Goal: Information Seeking & Learning: Compare options

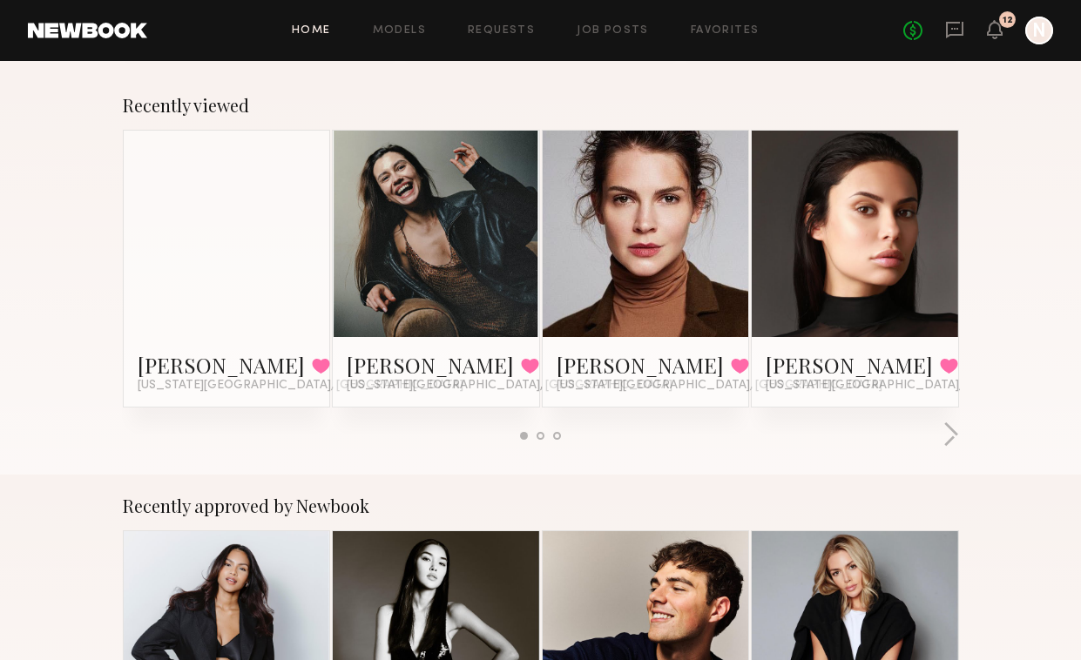
scroll to position [316, 0]
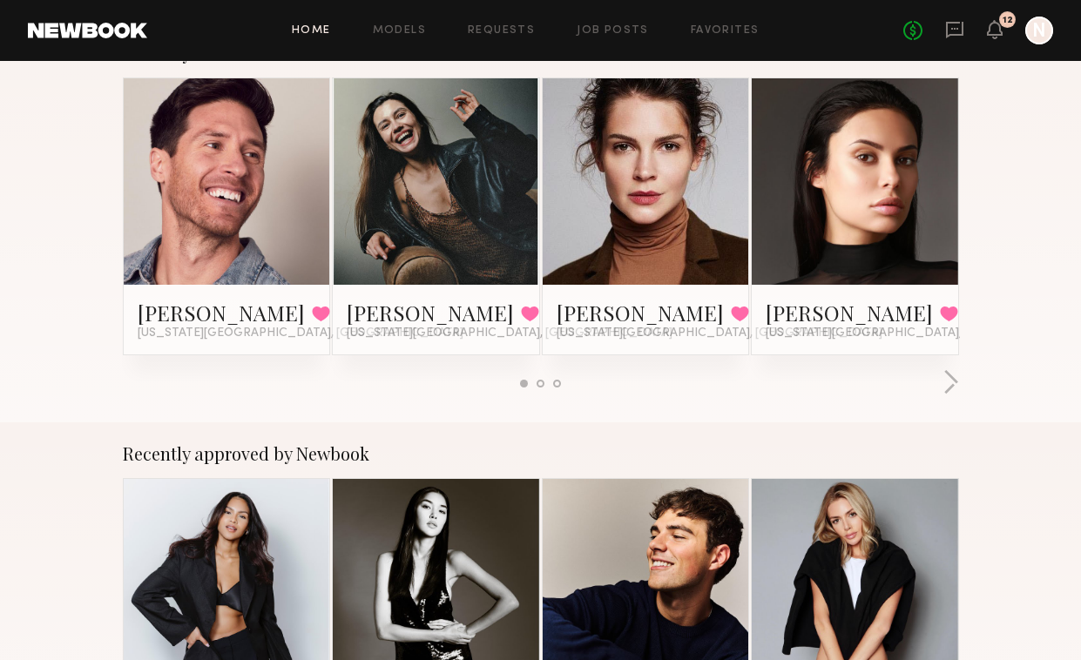
click at [651, 225] on link at bounding box center [645, 181] width 95 height 206
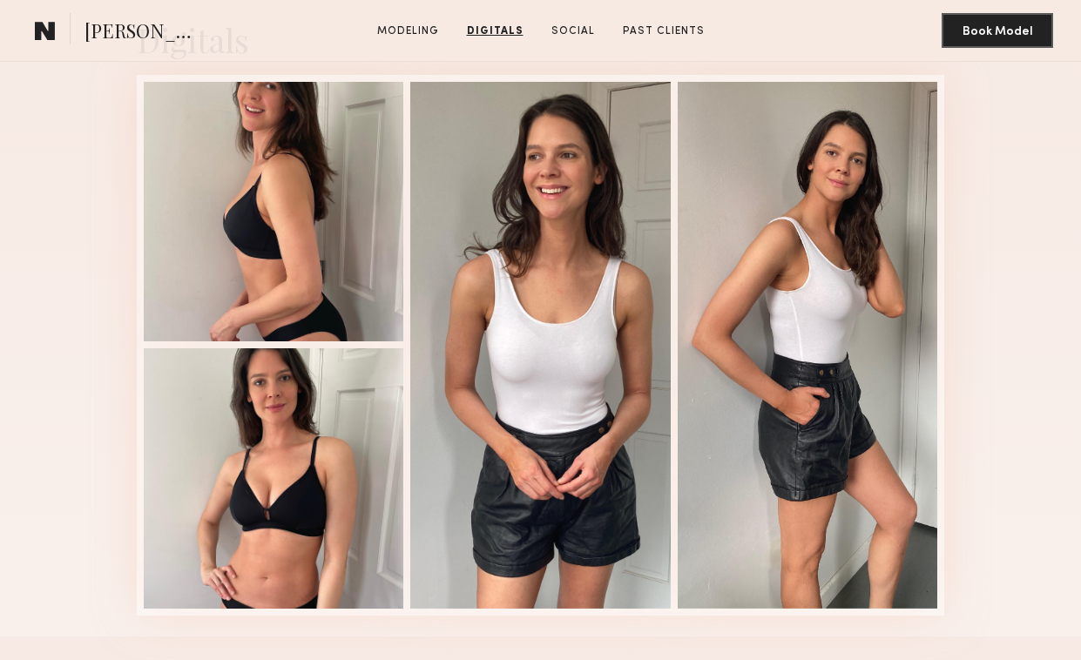
scroll to position [1612, 0]
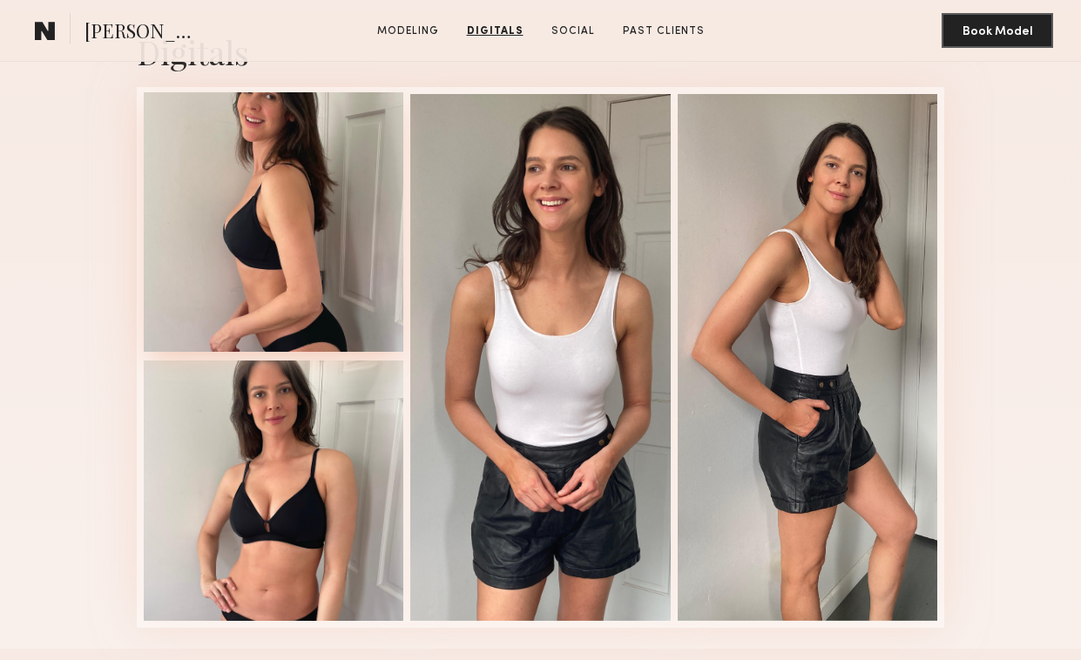
click at [268, 248] on div at bounding box center [274, 222] width 260 height 260
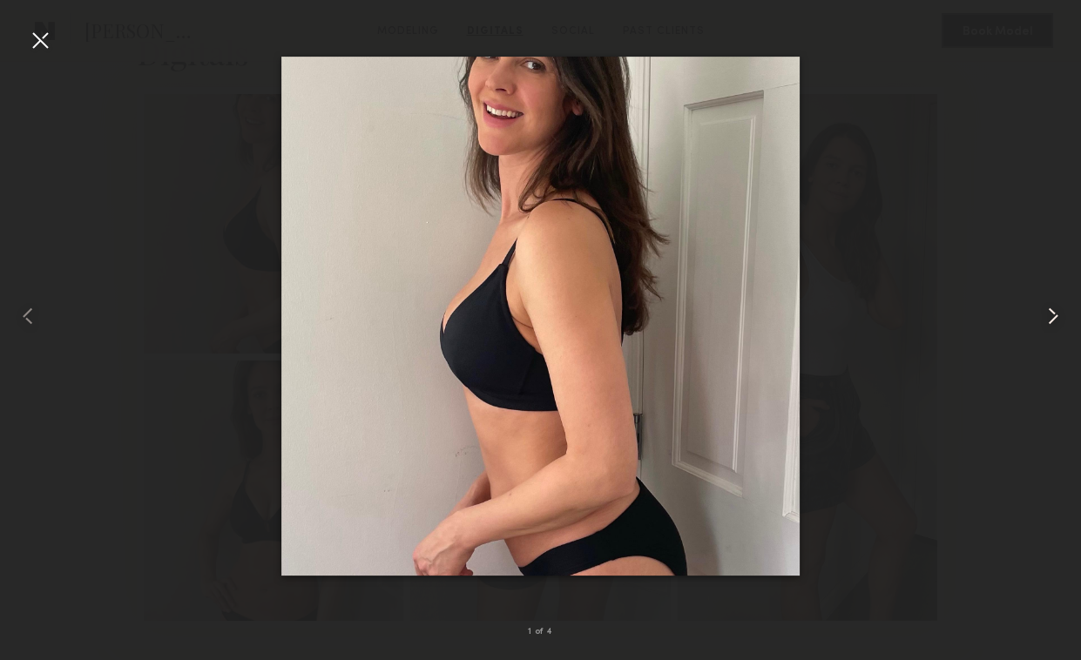
click at [1053, 316] on common-icon at bounding box center [1053, 316] width 28 height 28
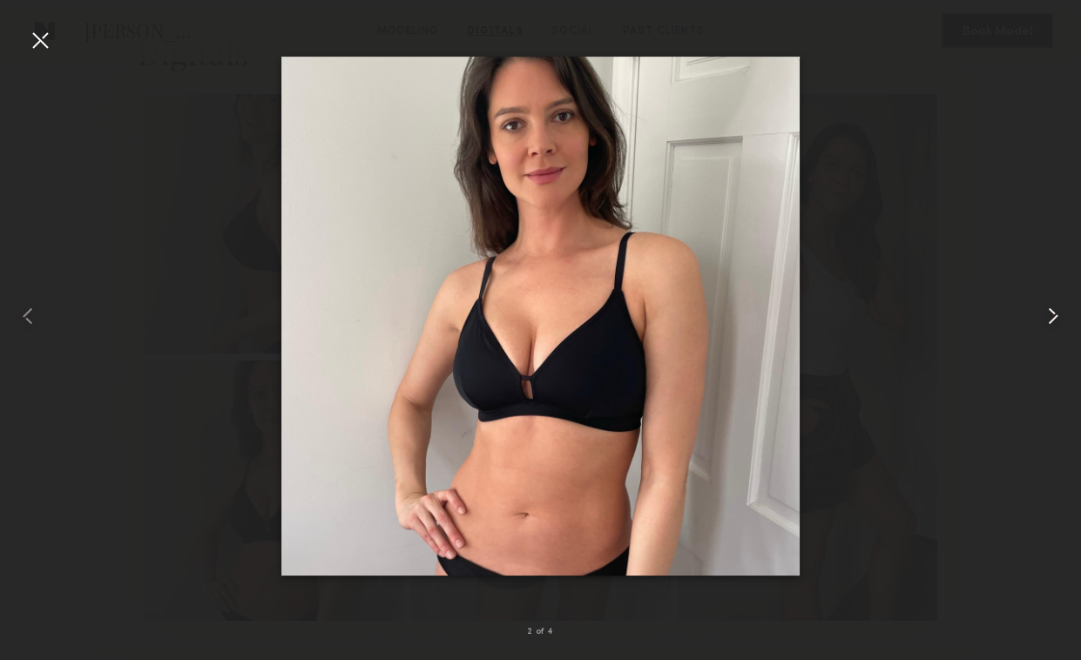
click at [1053, 316] on common-icon at bounding box center [1053, 316] width 28 height 28
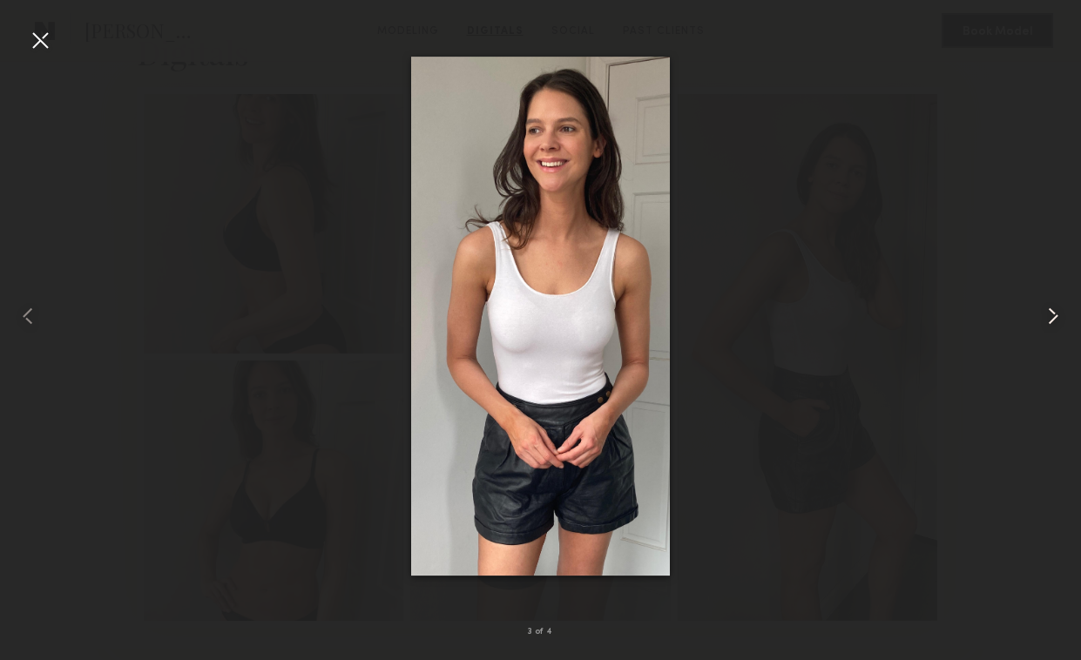
click at [1053, 316] on common-icon at bounding box center [1053, 316] width 28 height 28
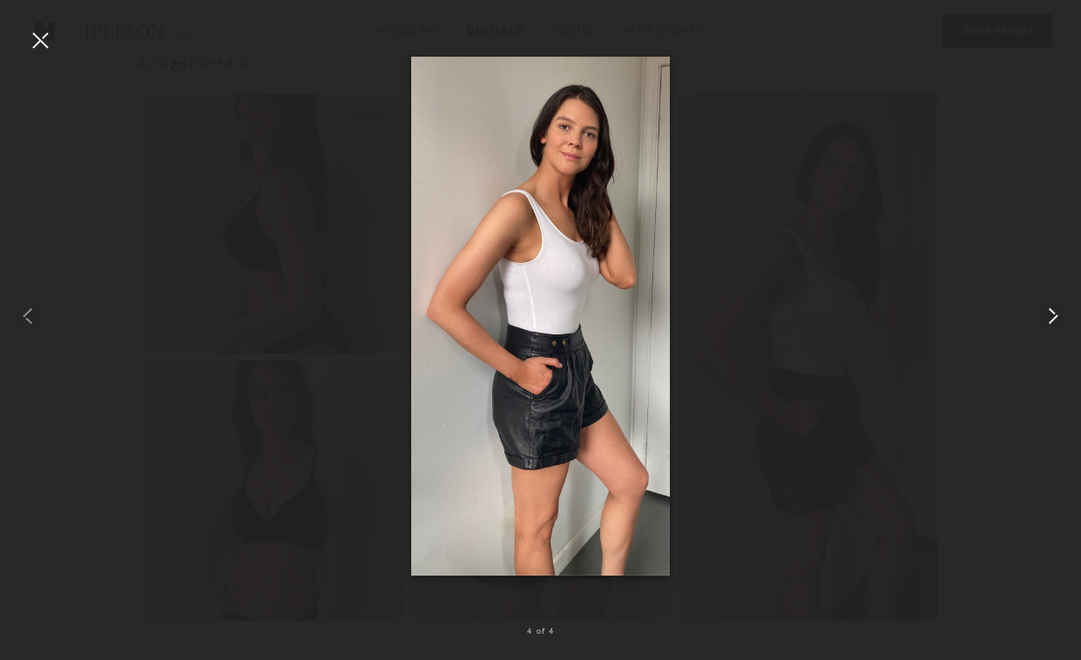
click at [1053, 316] on common-icon at bounding box center [1053, 316] width 28 height 28
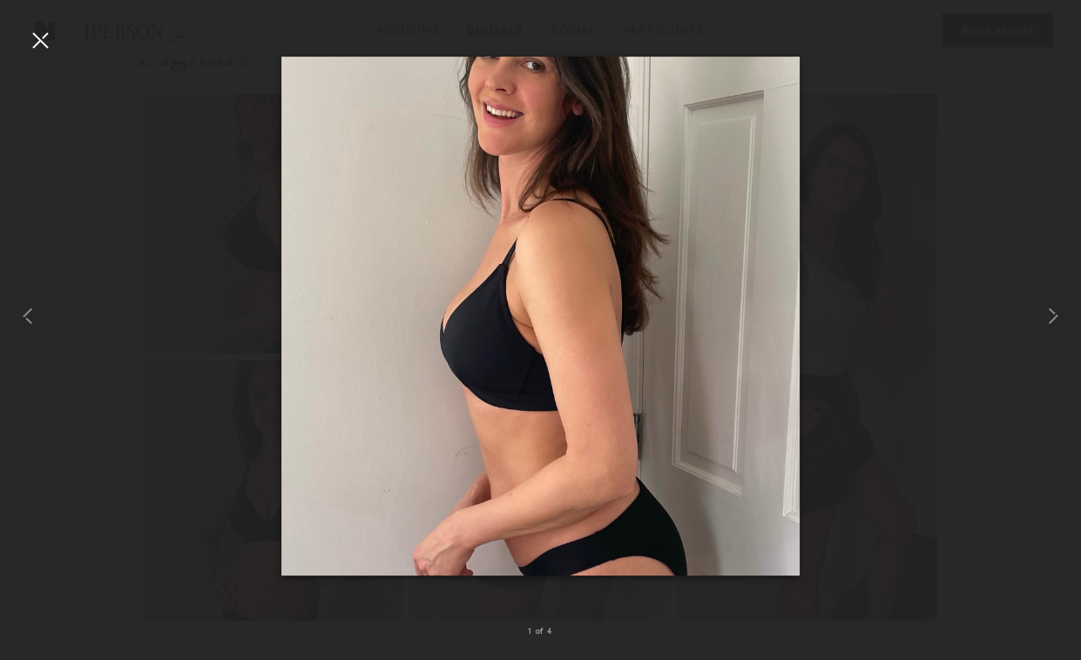
click at [48, 42] on div at bounding box center [40, 40] width 28 height 28
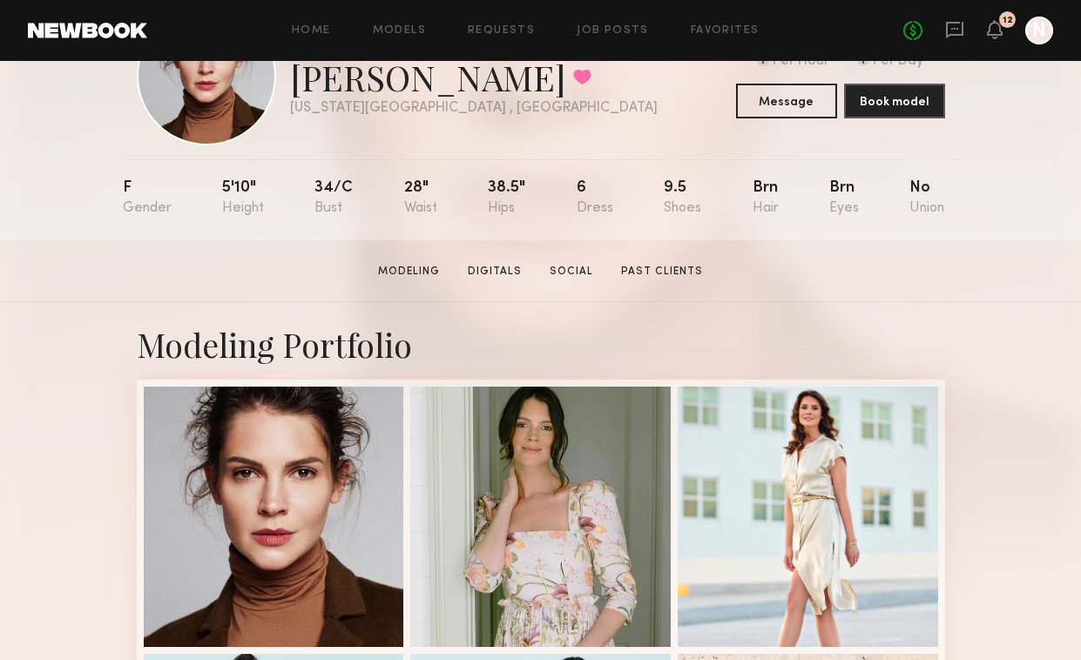
scroll to position [138, 0]
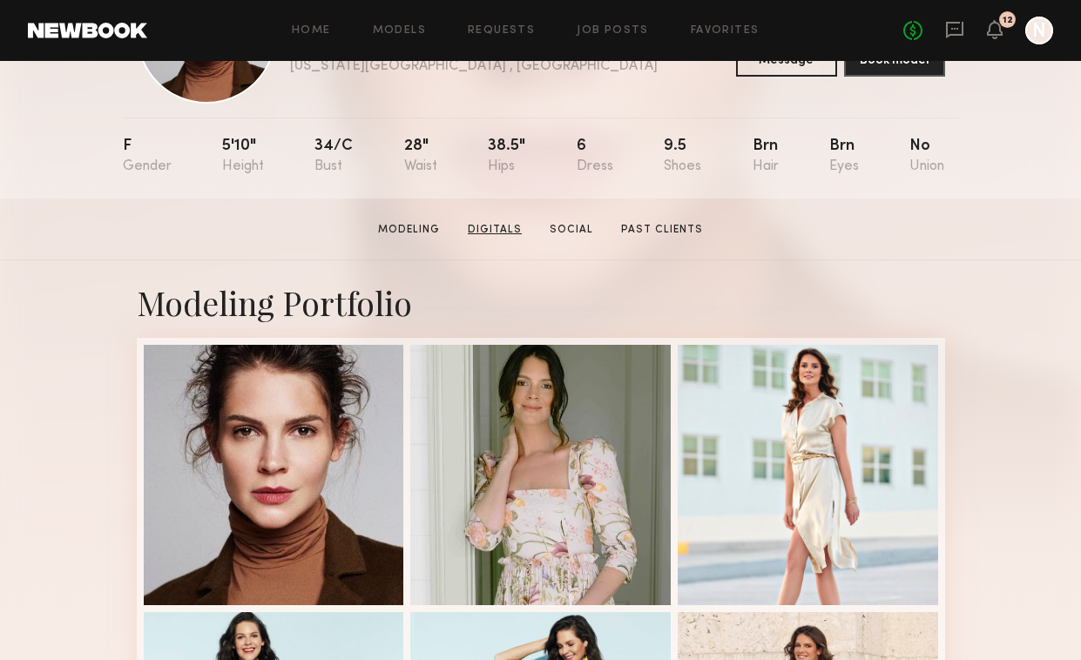
click at [515, 233] on link "Digitals" at bounding box center [495, 230] width 68 height 16
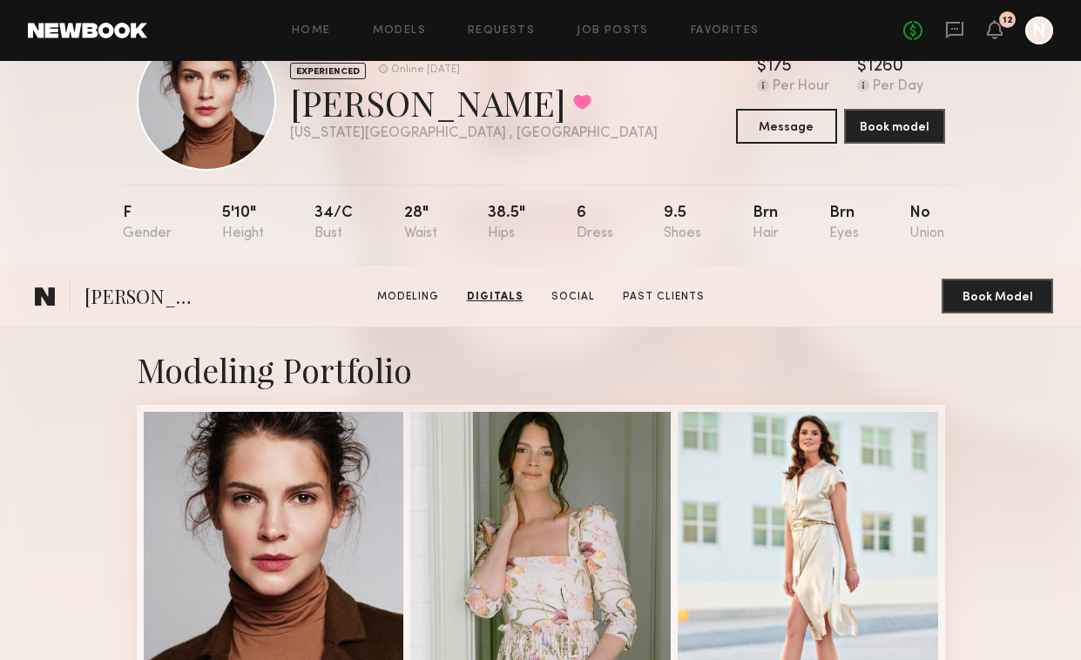
scroll to position [0, 0]
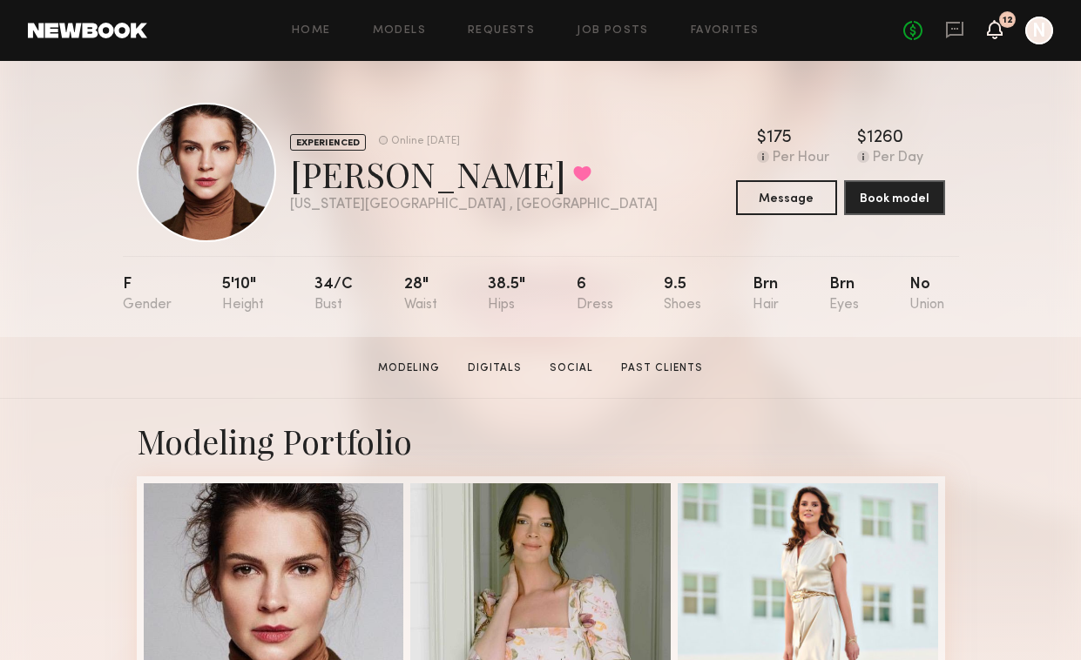
click at [987, 26] on icon at bounding box center [995, 29] width 16 height 19
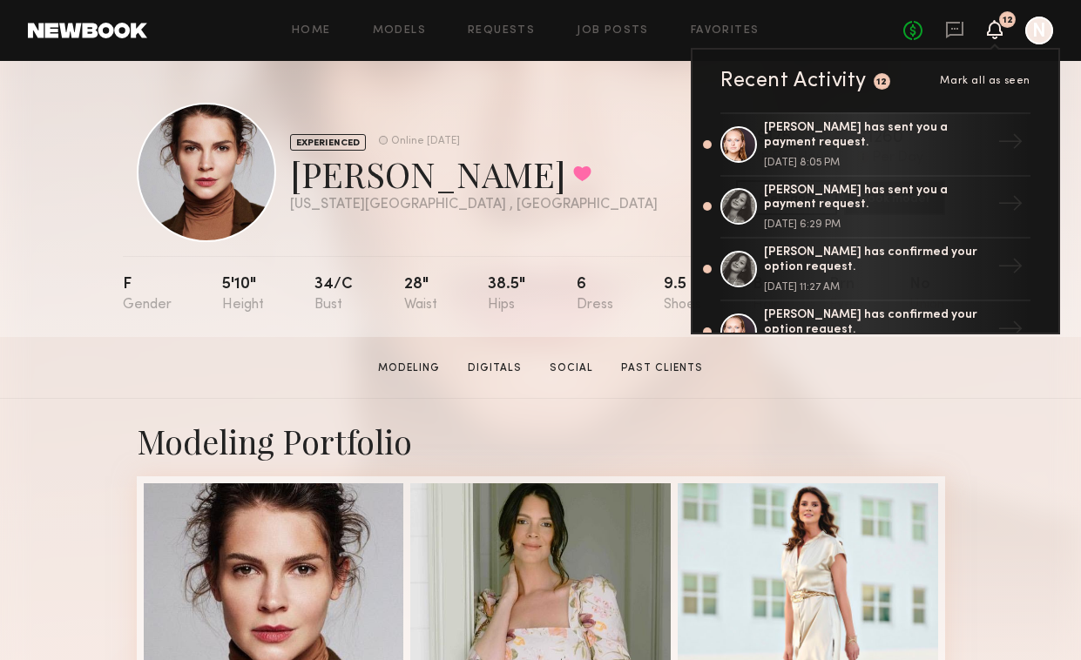
click at [987, 26] on icon at bounding box center [995, 29] width 16 height 19
click at [718, 28] on link "Favorites" at bounding box center [725, 30] width 69 height 11
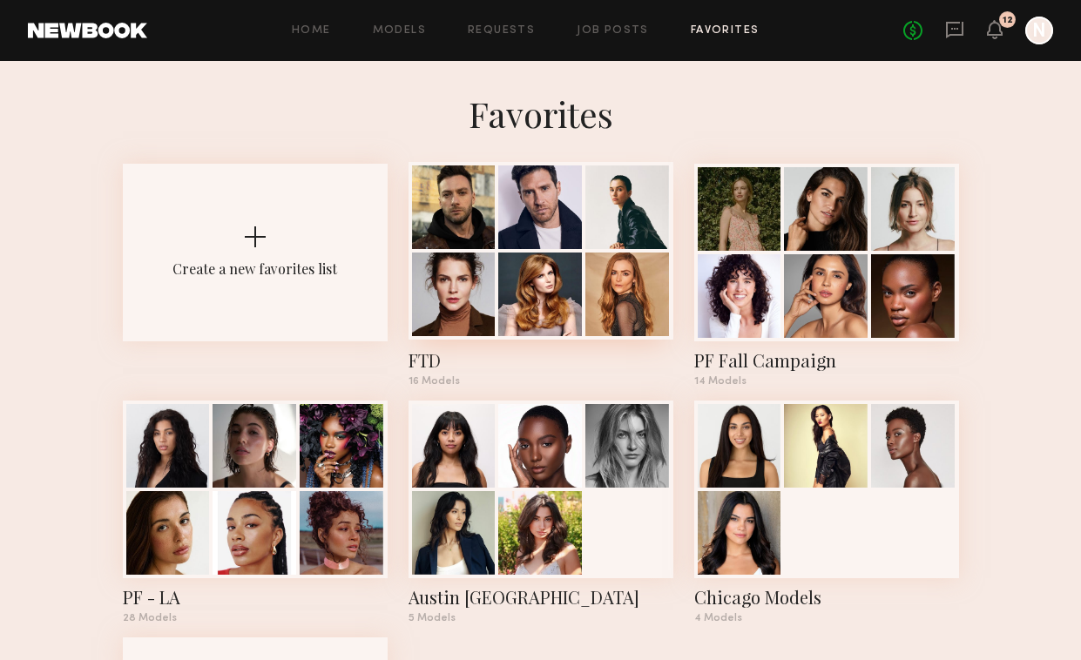
click at [534, 229] on div at bounding box center [540, 207] width 84 height 84
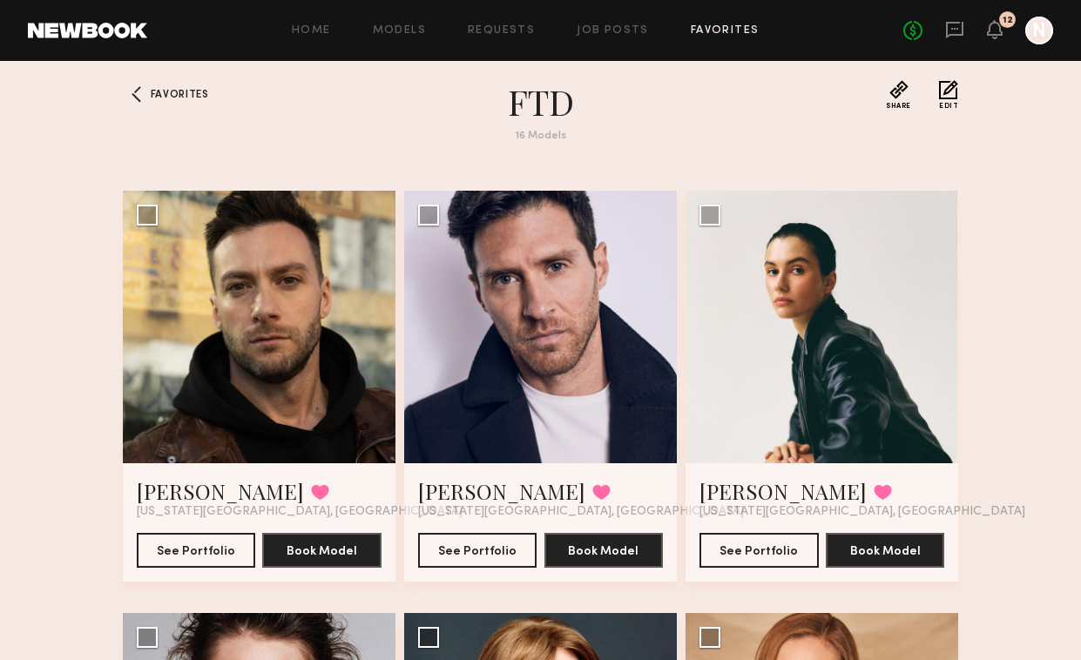
scroll to position [17, 0]
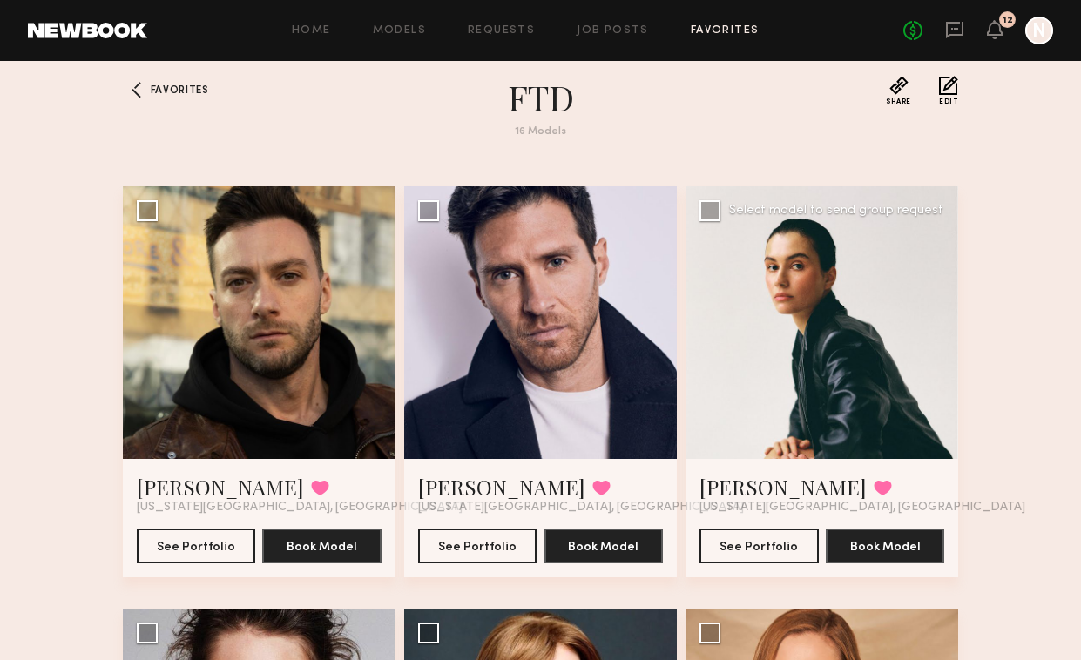
click at [892, 290] on div at bounding box center [821, 322] width 273 height 273
click at [776, 421] on div at bounding box center [821, 322] width 273 height 273
click at [731, 485] on link "Anna P." at bounding box center [782, 487] width 167 height 28
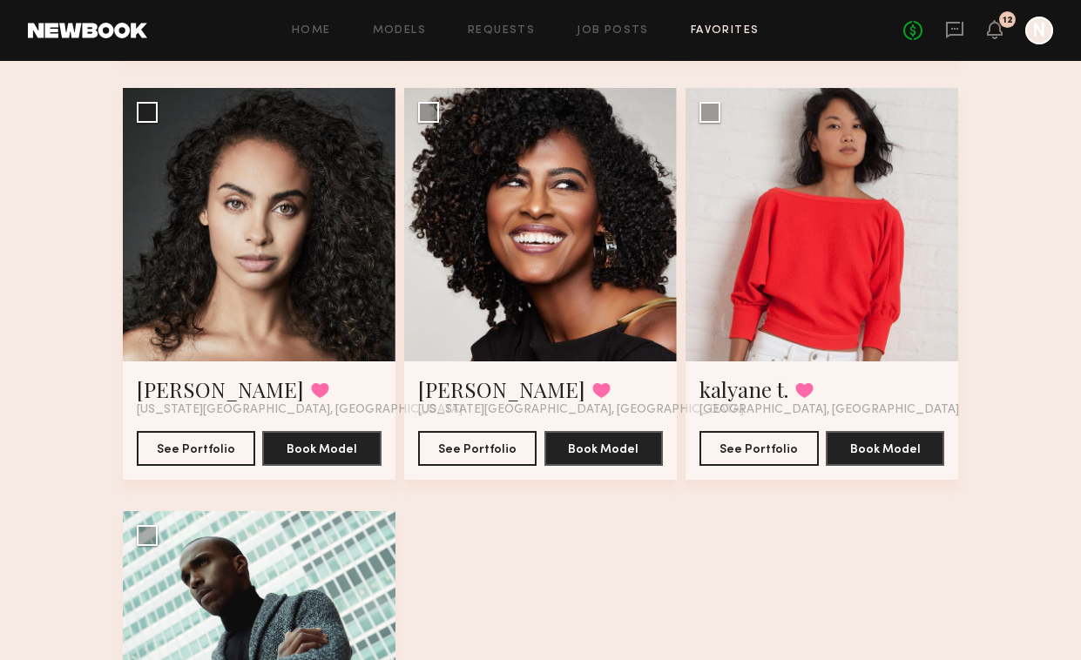
scroll to position [1764, 0]
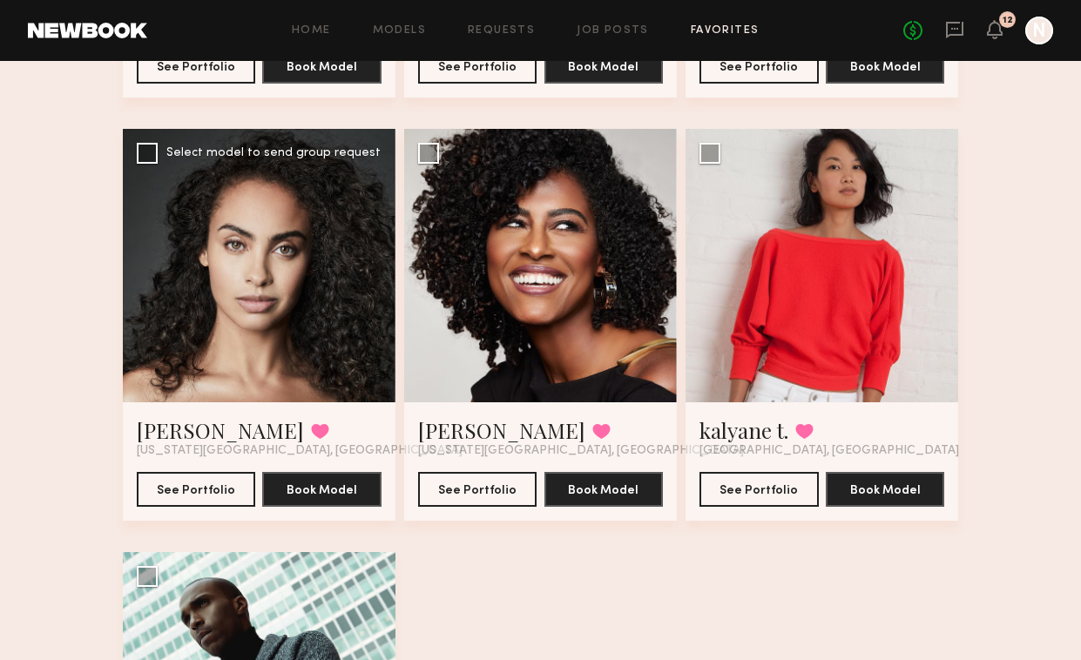
click at [267, 331] on div at bounding box center [259, 265] width 273 height 273
click at [261, 295] on div at bounding box center [259, 265] width 273 height 273
click at [181, 440] on link "Marissa H." at bounding box center [220, 430] width 167 height 28
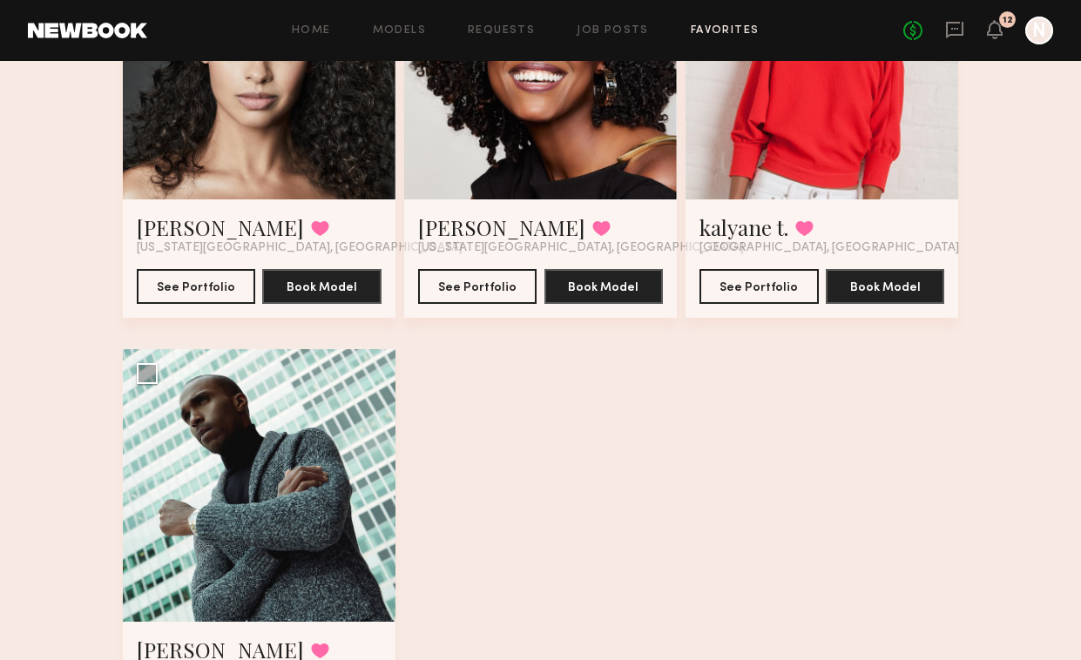
scroll to position [2026, 0]
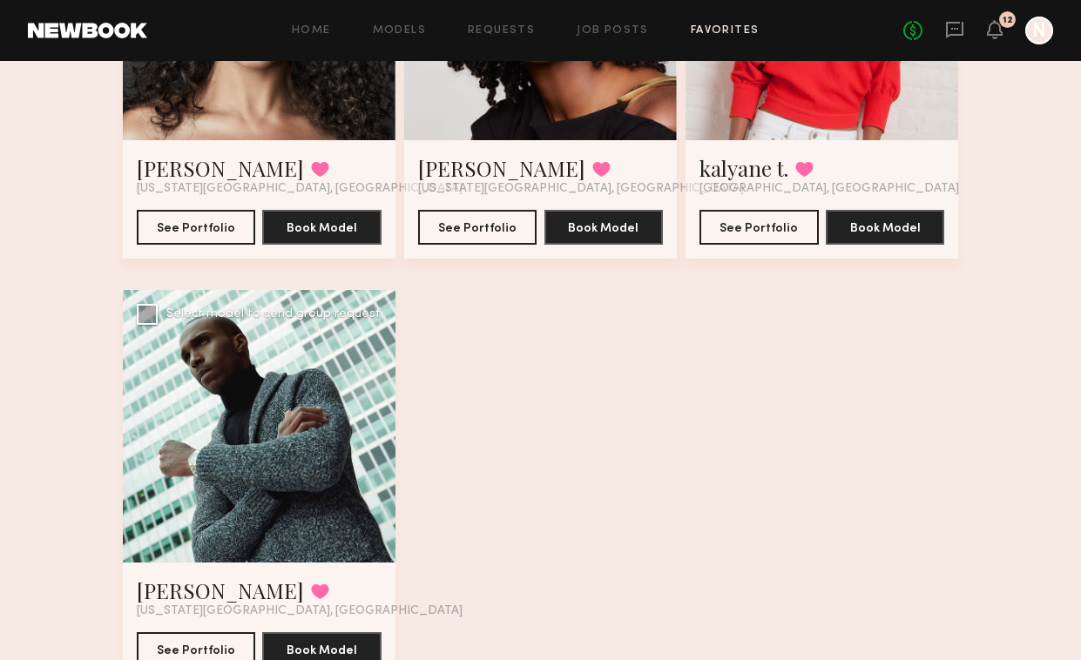
click at [364, 428] on div at bounding box center [259, 426] width 273 height 273
click at [185, 592] on link "Georges H." at bounding box center [220, 590] width 167 height 28
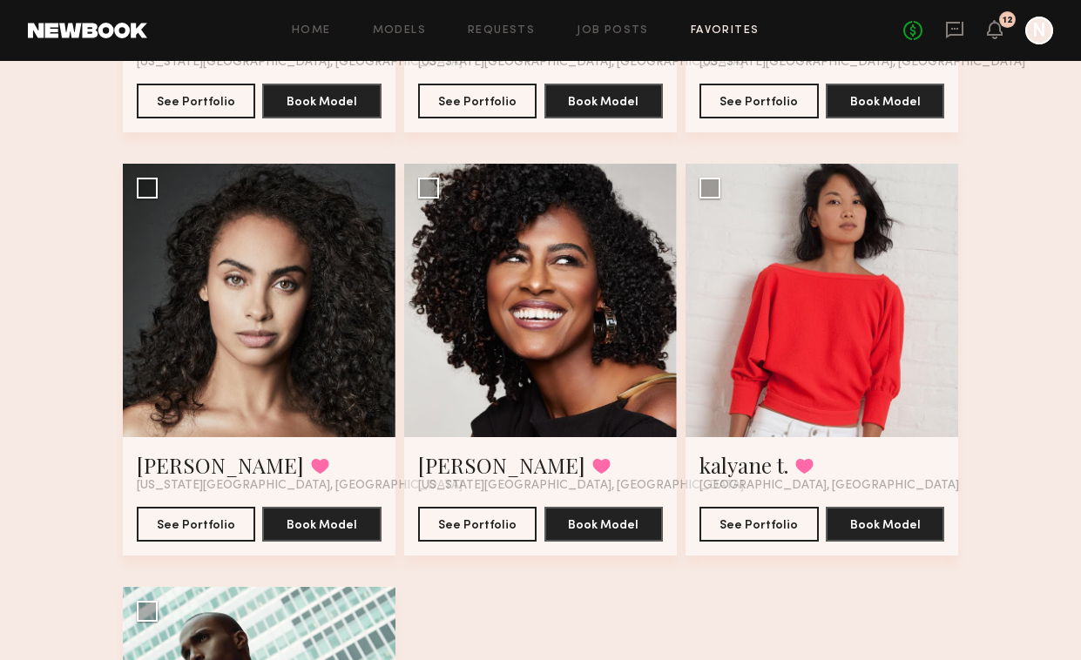
scroll to position [1655, 0]
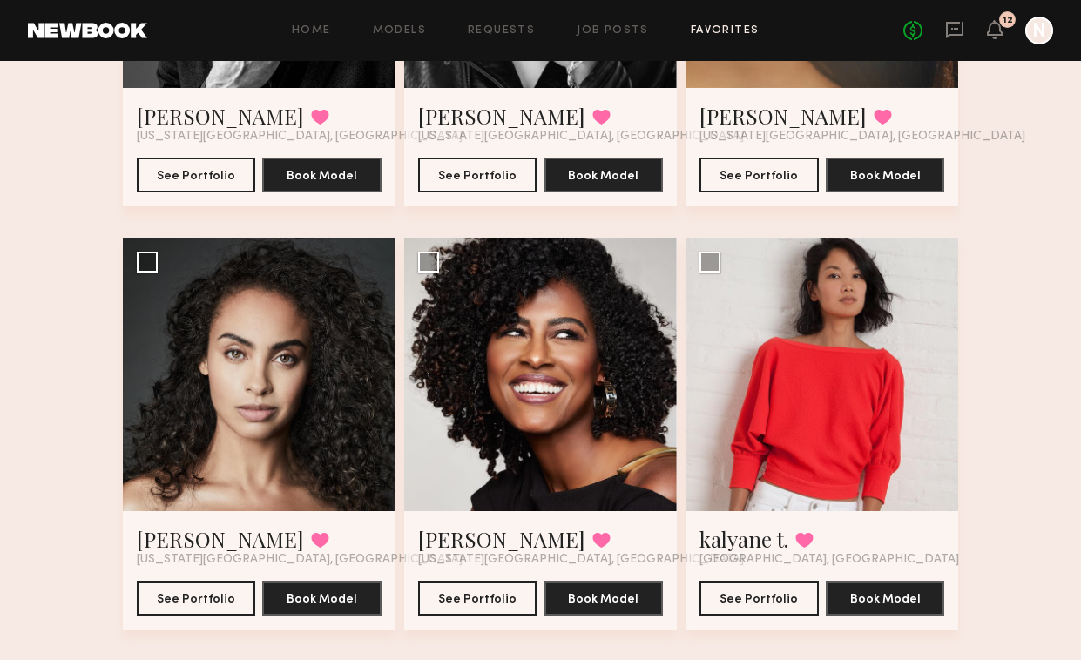
click at [786, 305] on div at bounding box center [821, 374] width 273 height 273
click at [752, 537] on link "kalyane t." at bounding box center [743, 539] width 89 height 28
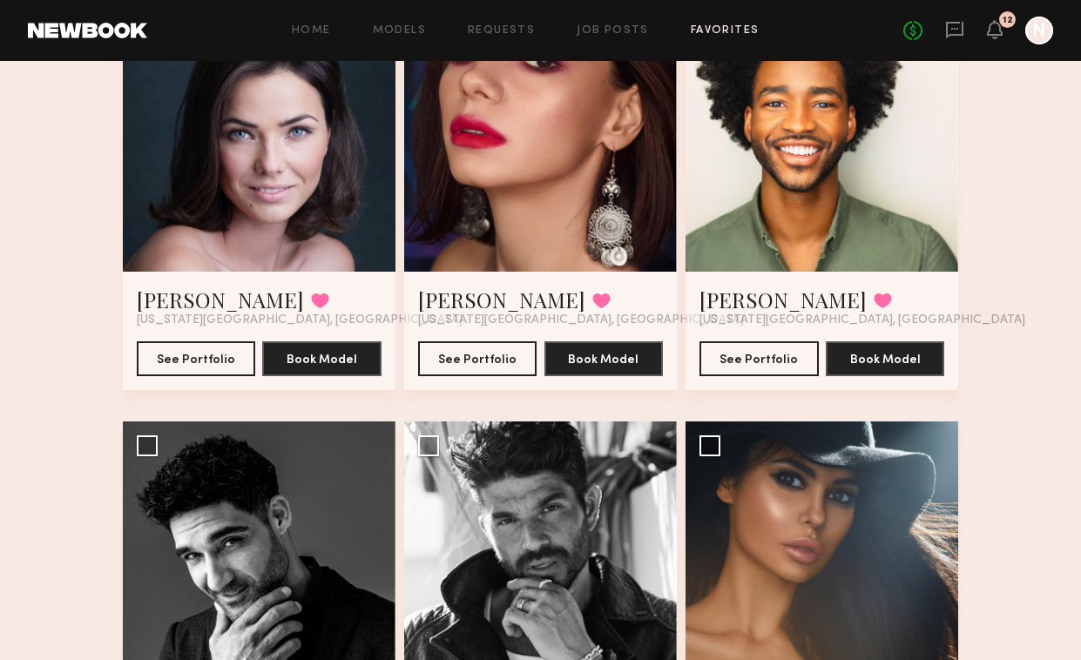
scroll to position [917, 0]
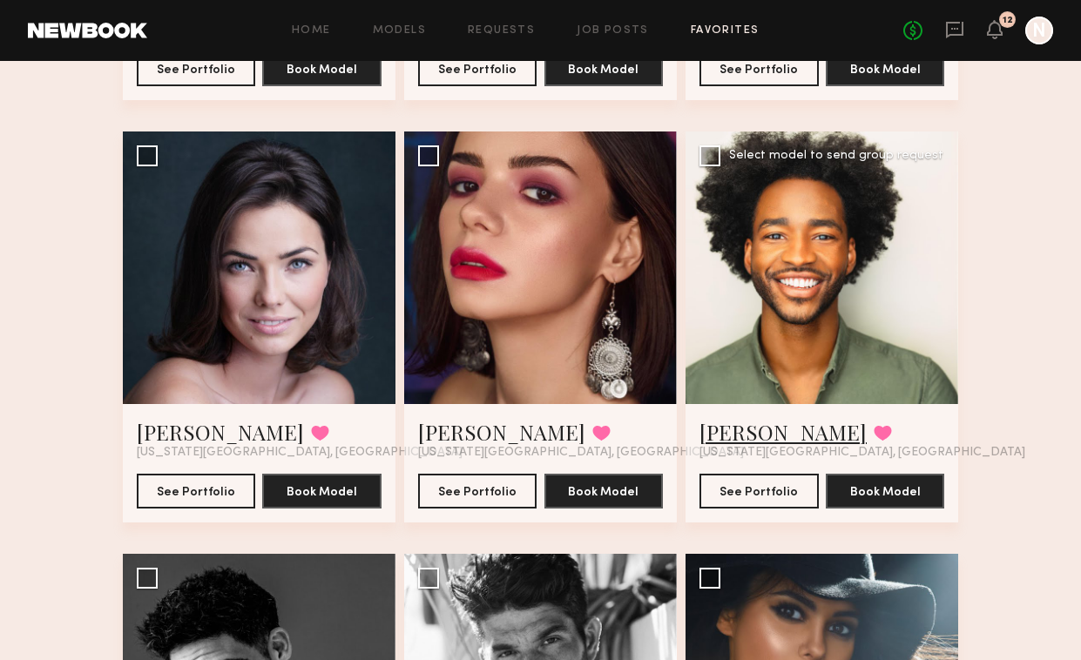
click at [794, 432] on link "Thaddeus L." at bounding box center [782, 432] width 167 height 28
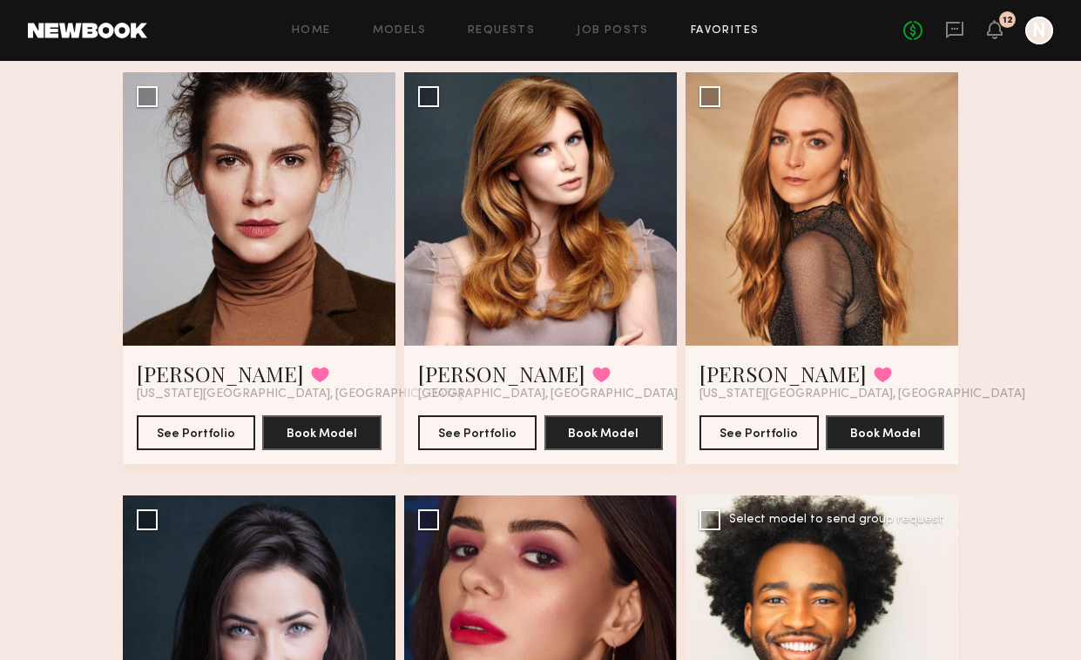
scroll to position [517, 0]
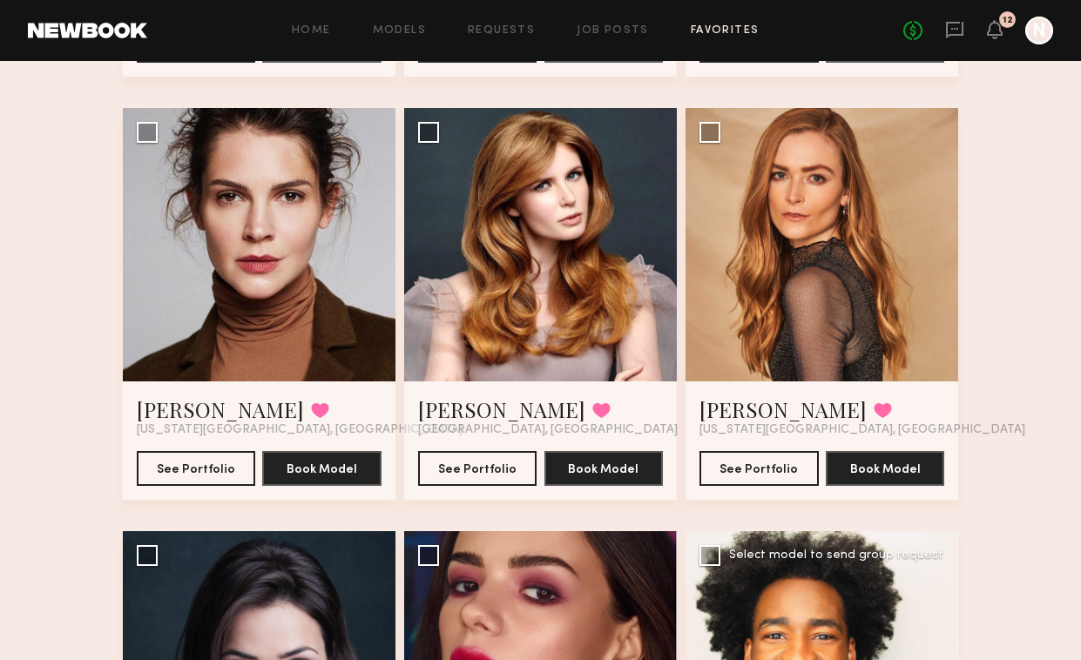
click at [866, 260] on div at bounding box center [821, 244] width 273 height 273
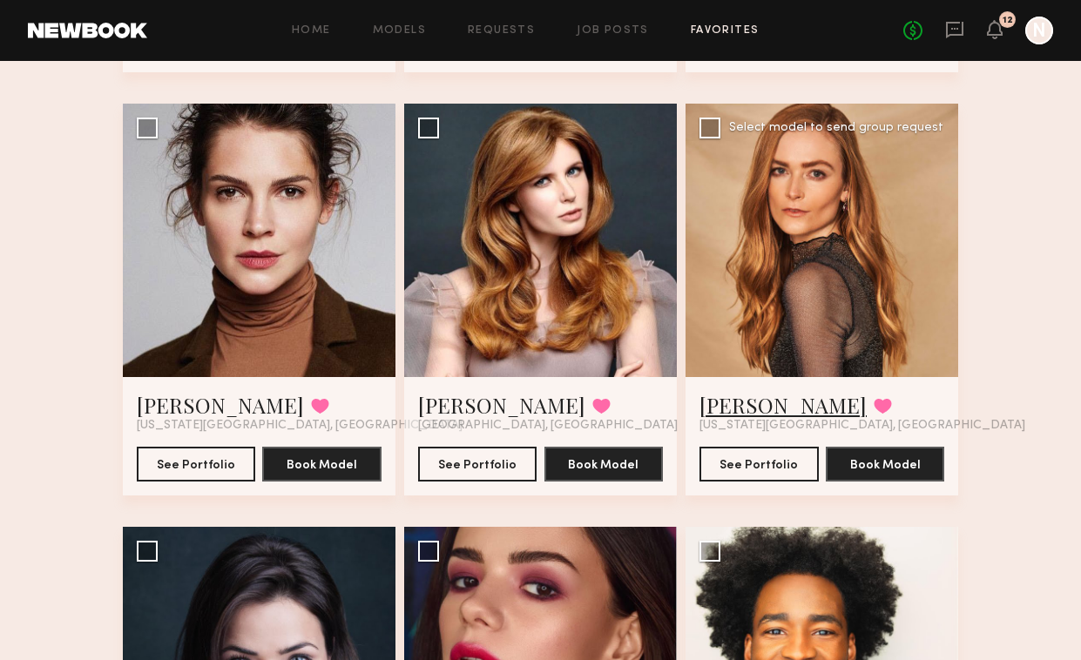
click at [735, 411] on link "Claire H." at bounding box center [782, 405] width 167 height 28
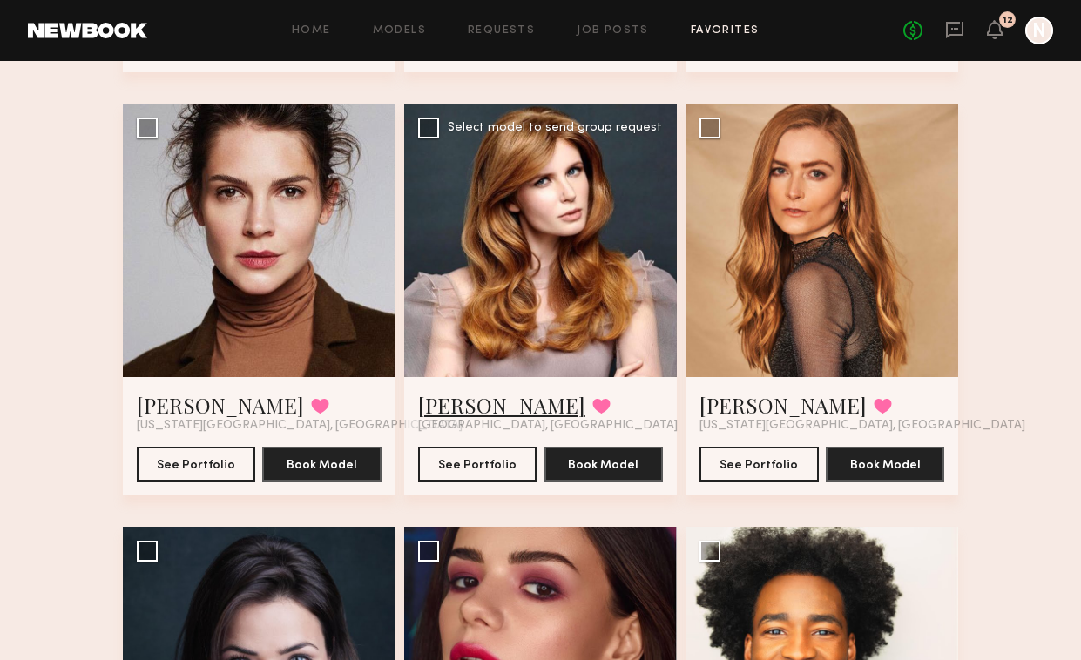
click at [455, 400] on link "IRINA I." at bounding box center [501, 405] width 167 height 28
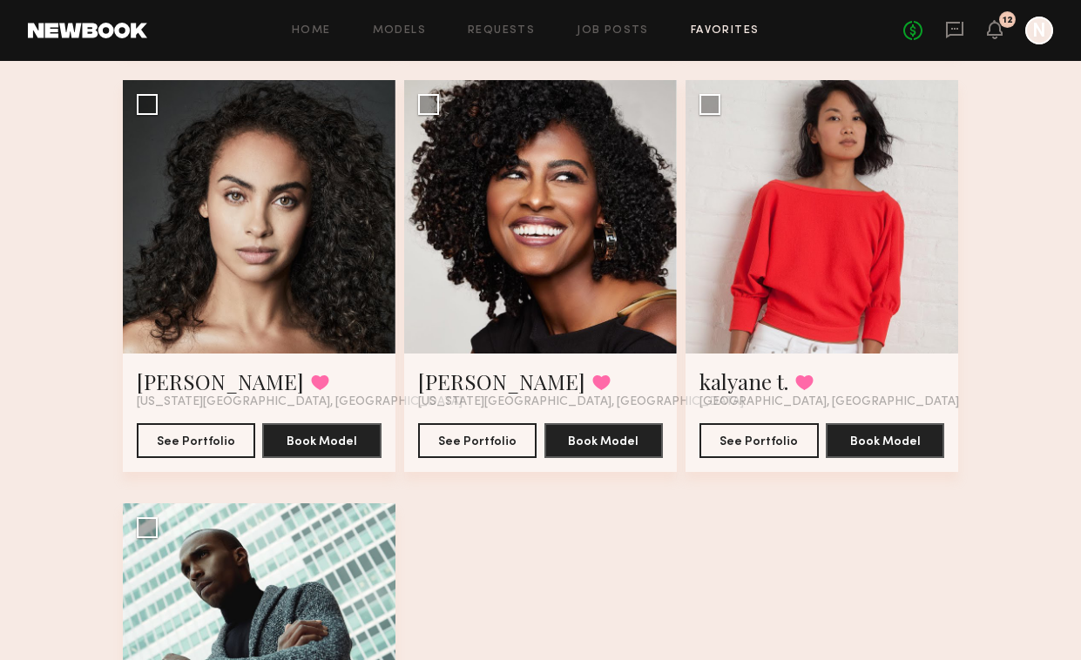
scroll to position [1848, 0]
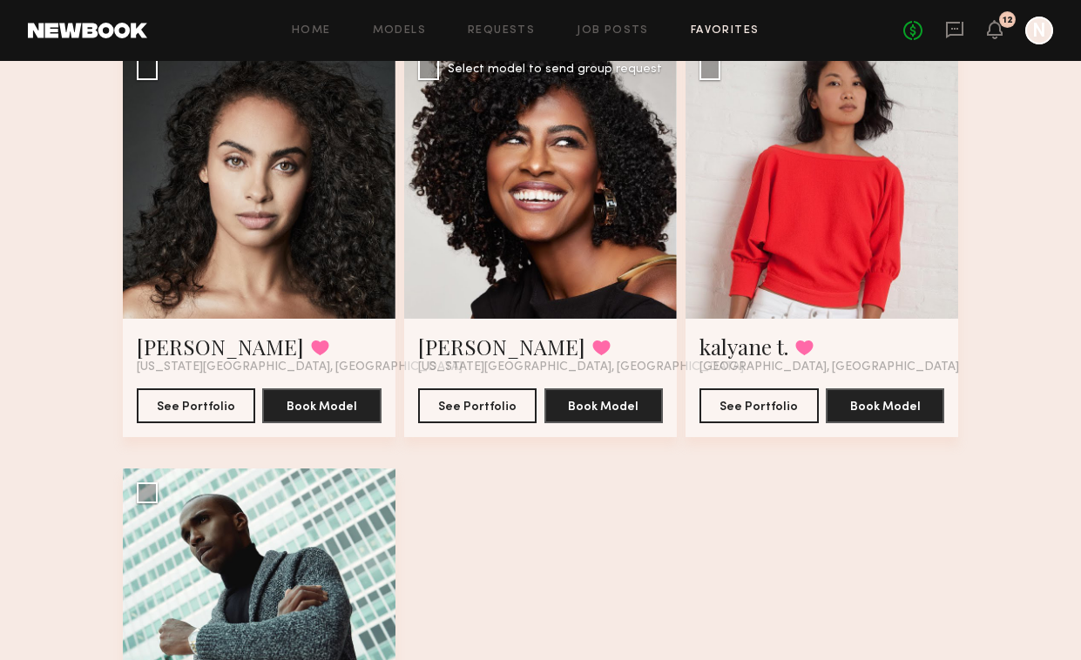
click at [498, 287] on div at bounding box center [540, 181] width 273 height 273
click at [484, 354] on div "Angelica G. Favorited New York City, NY" at bounding box center [581, 354] width 326 height 42
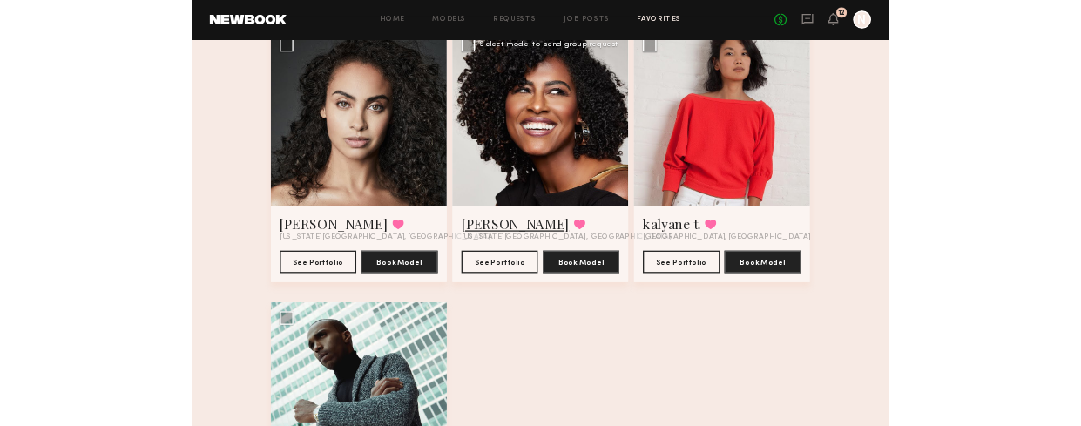
scroll to position [1853, 0]
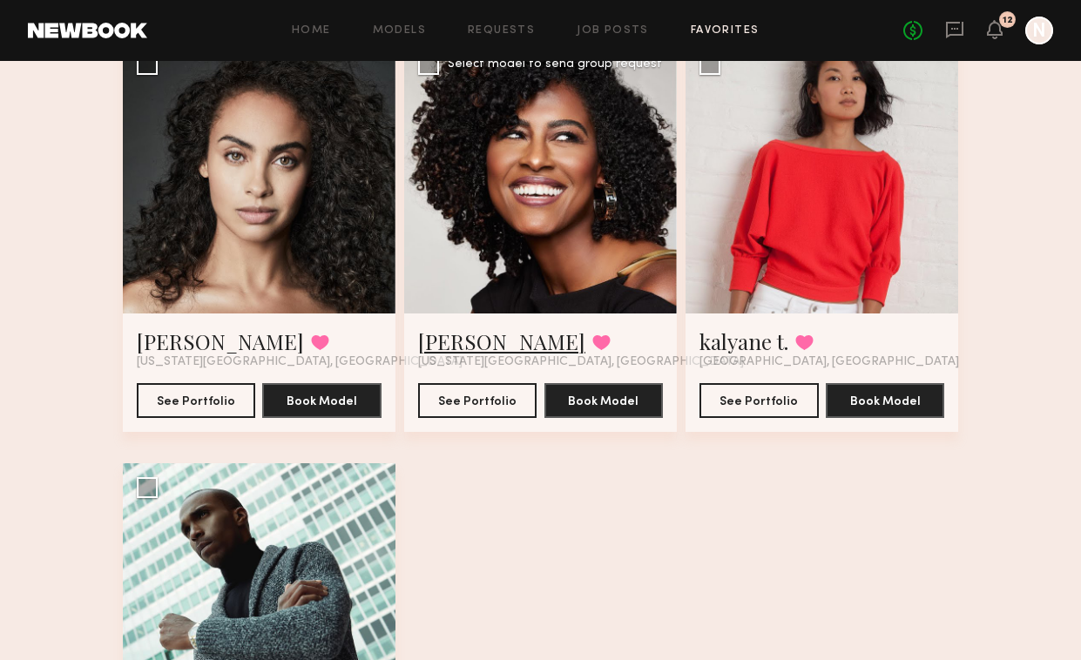
click at [488, 347] on link "[PERSON_NAME]" at bounding box center [501, 341] width 167 height 28
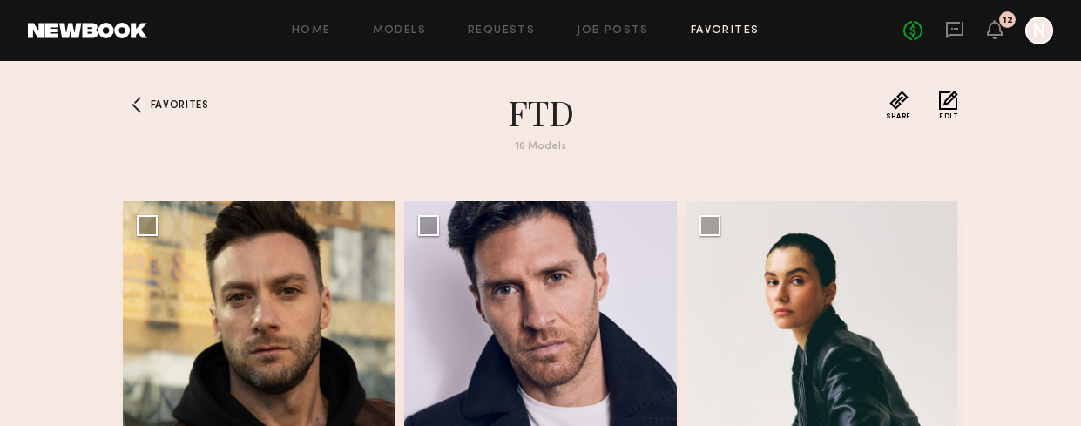
scroll to position [0, 0]
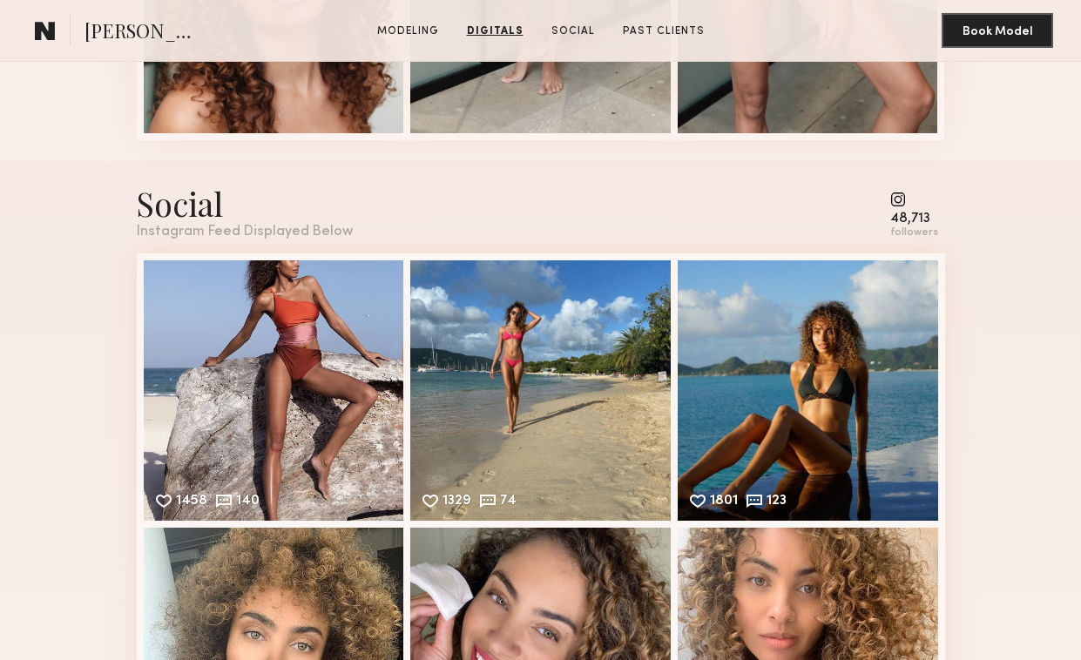
scroll to position [2100, 0]
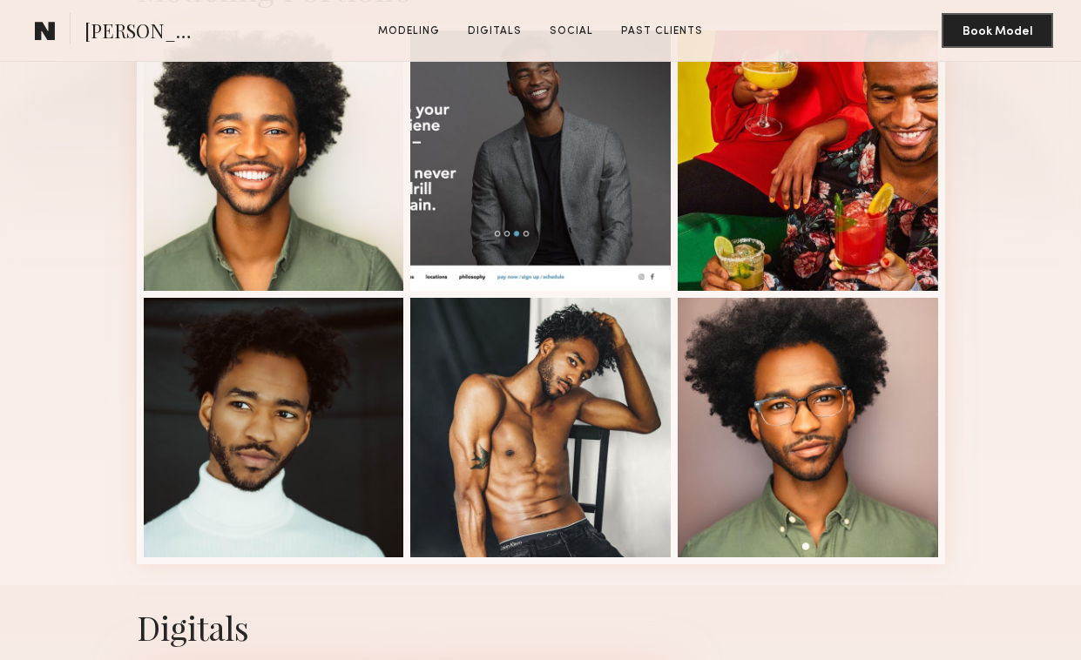
scroll to position [463, 0]
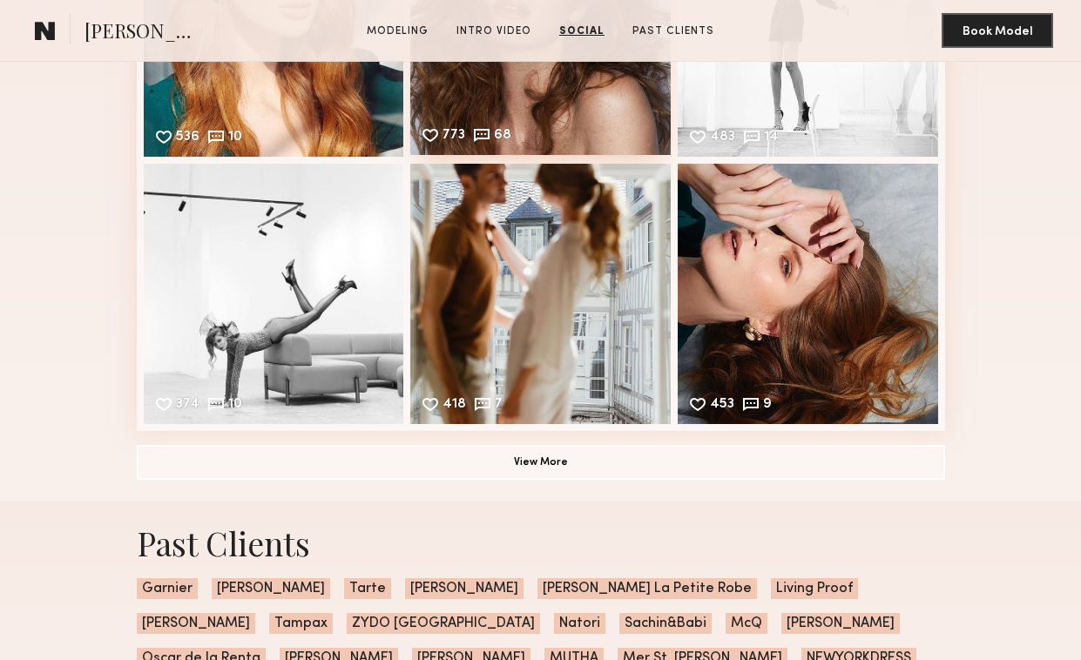
scroll to position [2384, 0]
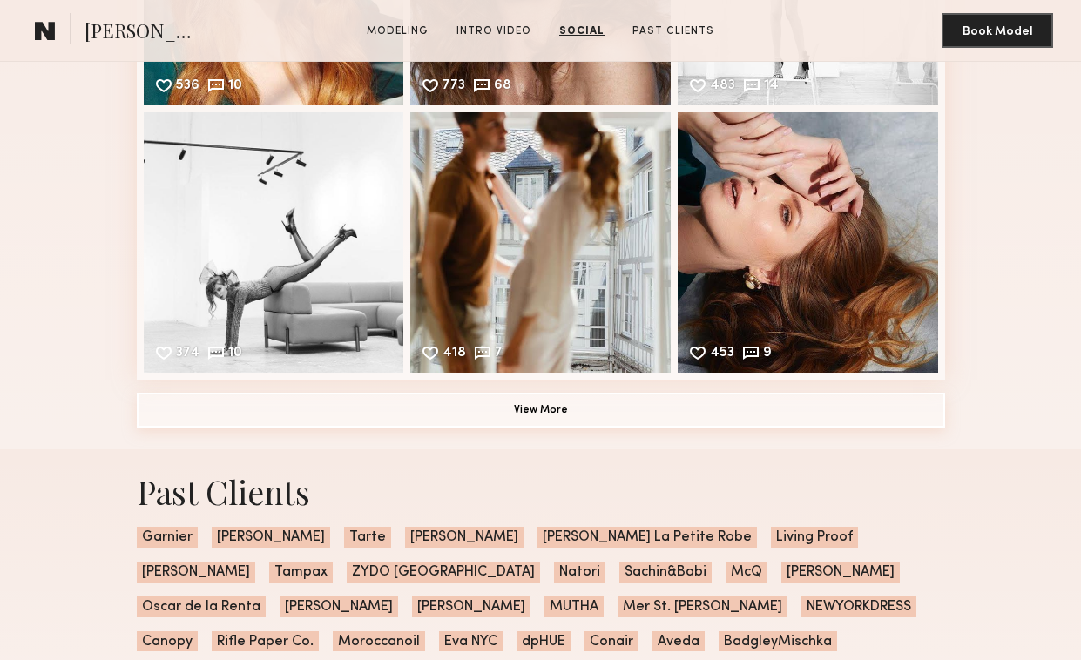
click at [497, 416] on button "View More" at bounding box center [541, 410] width 808 height 35
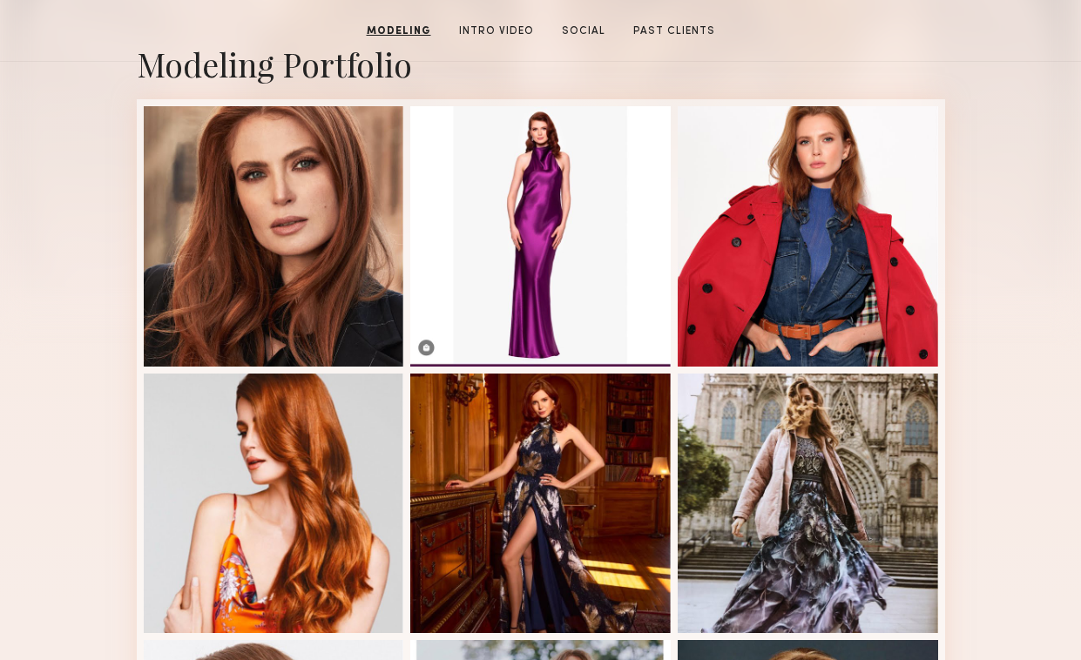
scroll to position [0, 0]
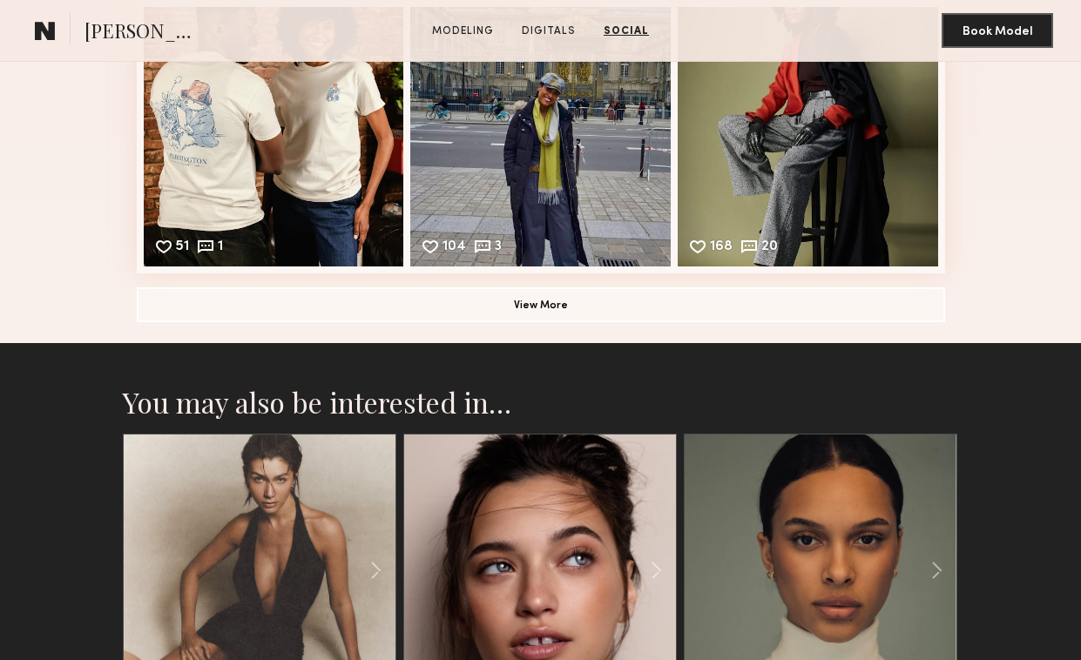
scroll to position [2649, 0]
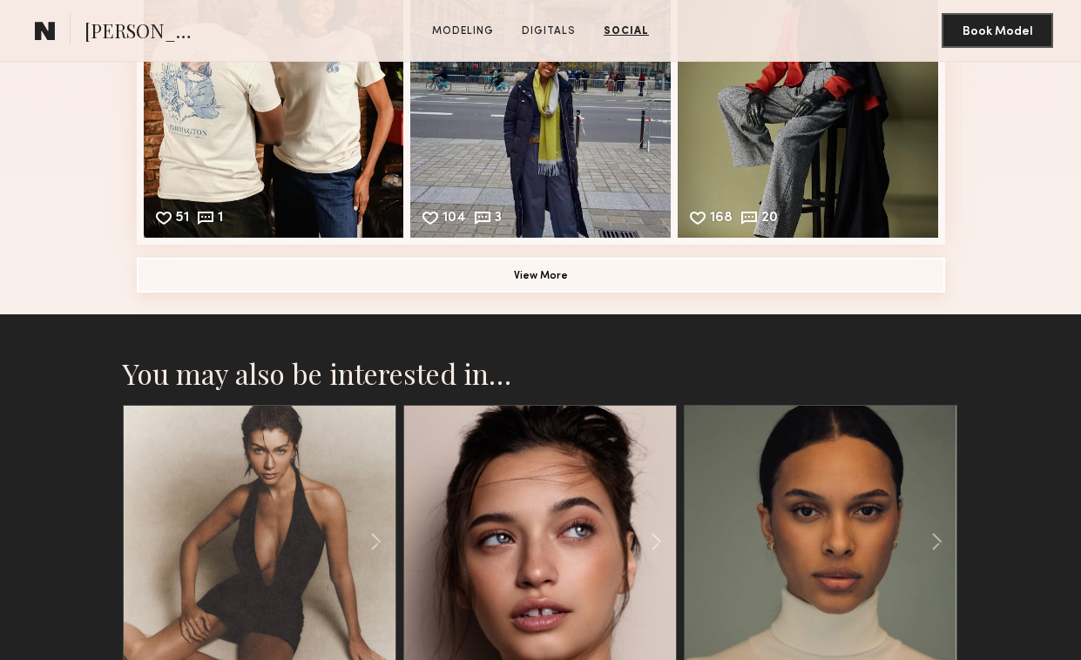
click at [505, 280] on button "View More" at bounding box center [541, 275] width 808 height 35
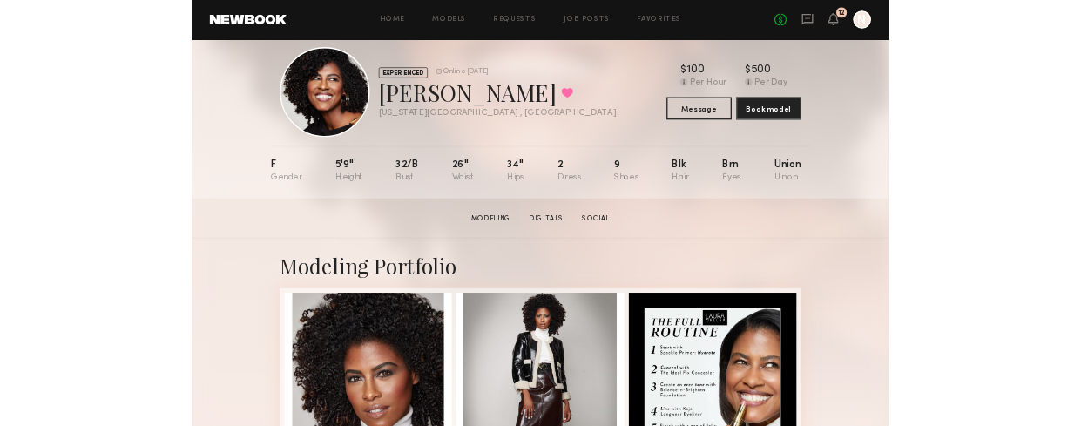
scroll to position [0, 0]
